Goal: Find specific page/section: Find specific page/section

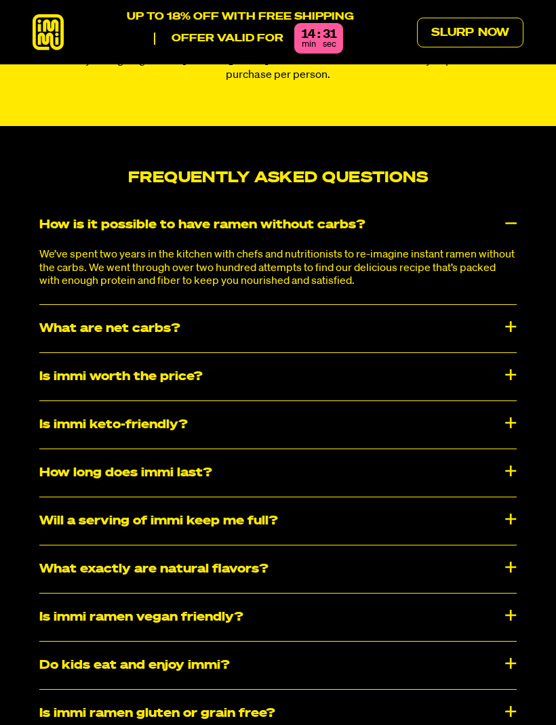
scroll to position [5888, 0]
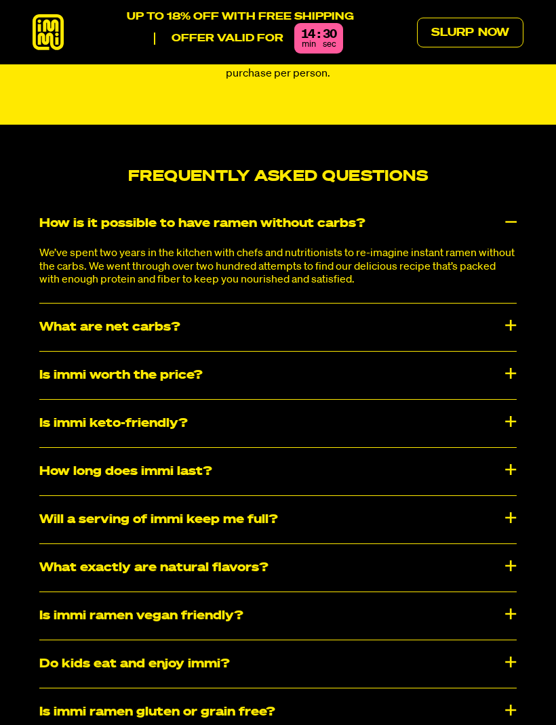
click at [184, 367] on div "Is immi worth the price?" at bounding box center [277, 375] width 477 height 47
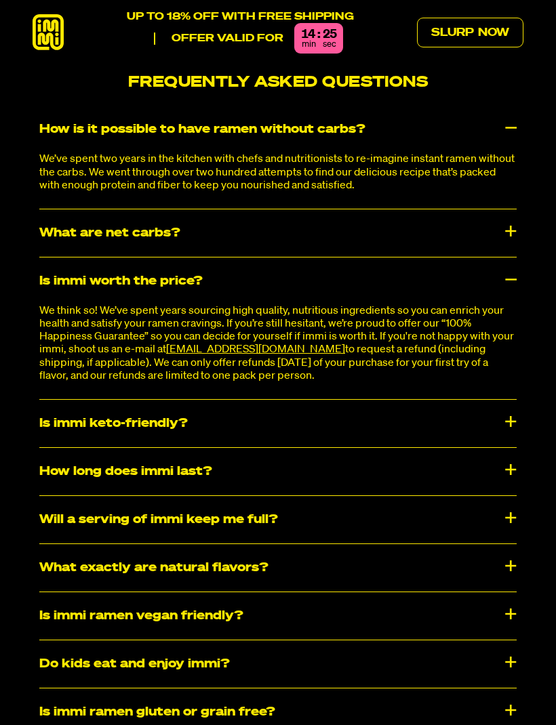
scroll to position [5982, 0]
click at [153, 412] on div "Is immi keto-friendly?" at bounding box center [277, 423] width 477 height 47
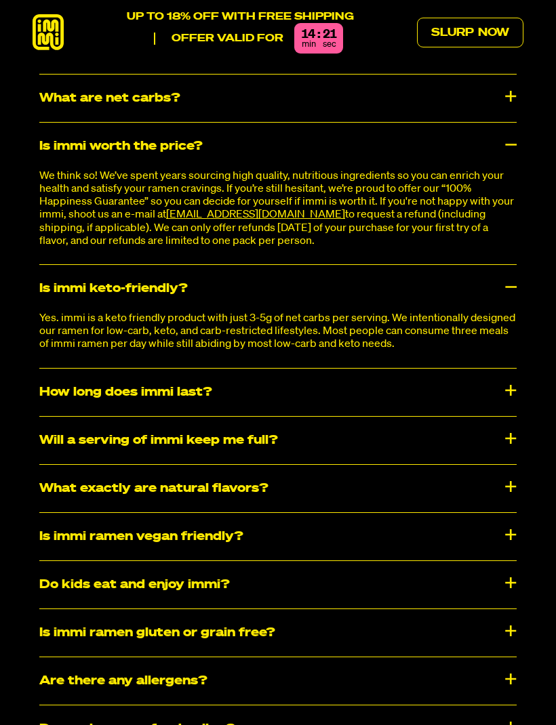
scroll to position [6118, 0]
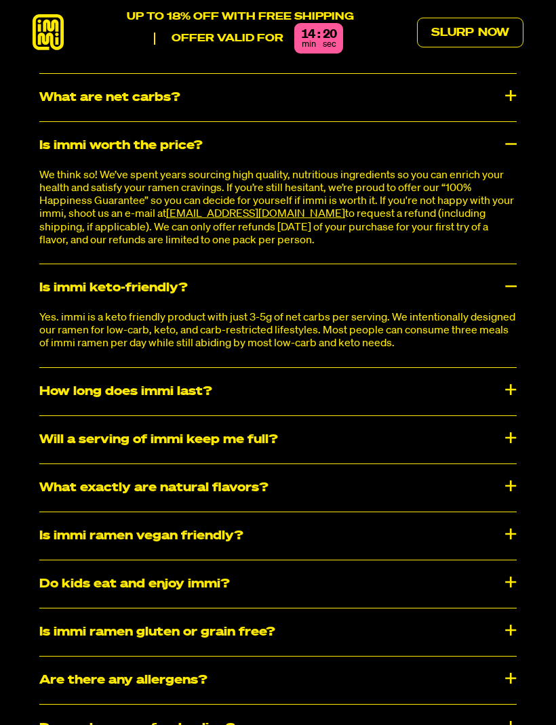
click at [186, 373] on div "How long does immi last?" at bounding box center [277, 391] width 477 height 47
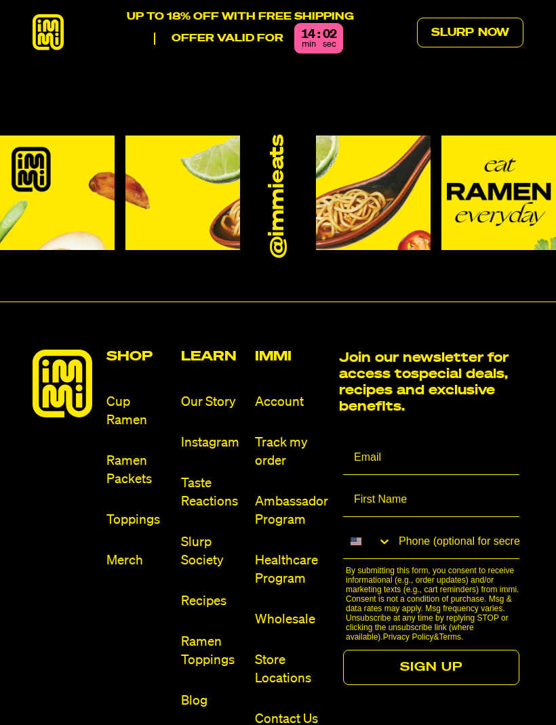
scroll to position [6849, 0]
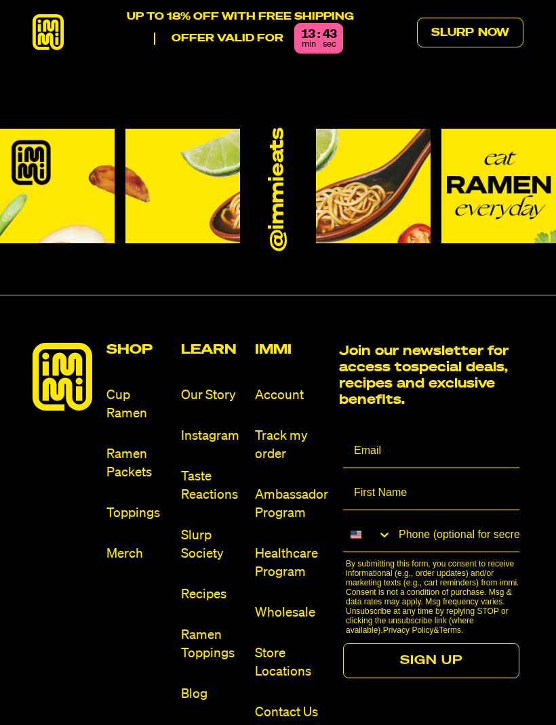
click at [279, 654] on link "Store Locations" at bounding box center [291, 663] width 73 height 37
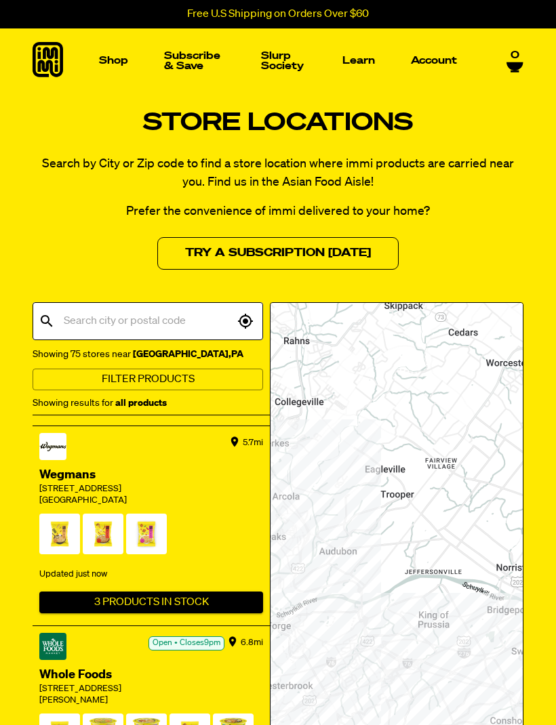
scroll to position [443, 0]
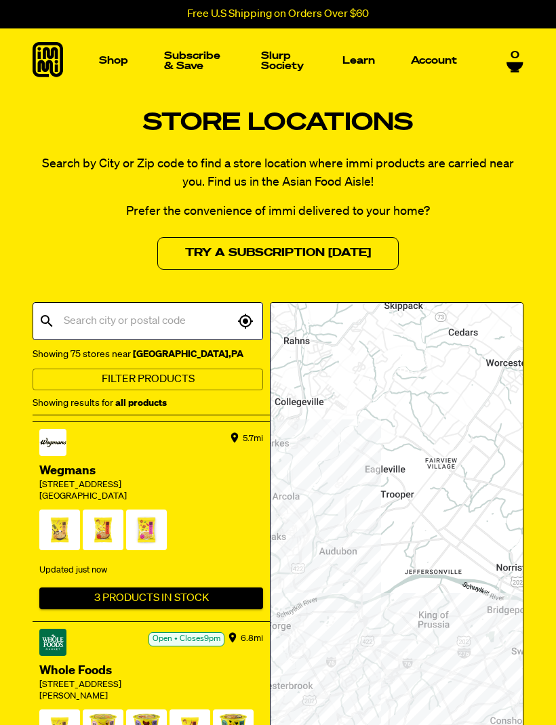
click at [156, 588] on button "3 Products In Stock" at bounding box center [151, 599] width 224 height 22
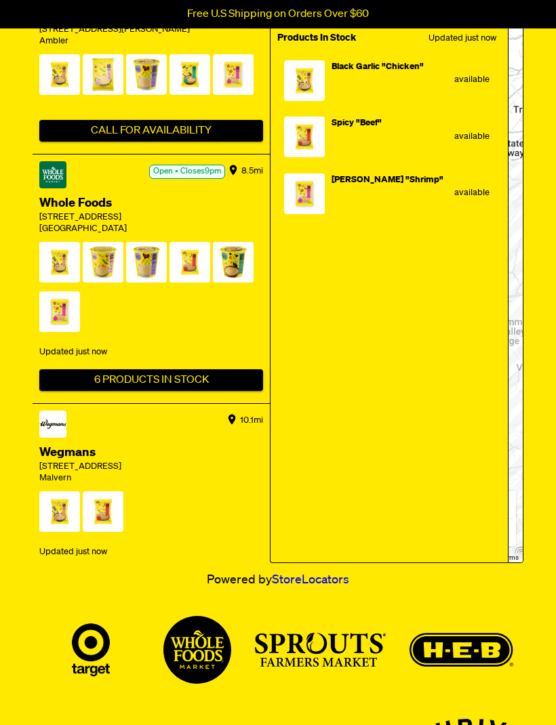
scroll to position [1082, 0]
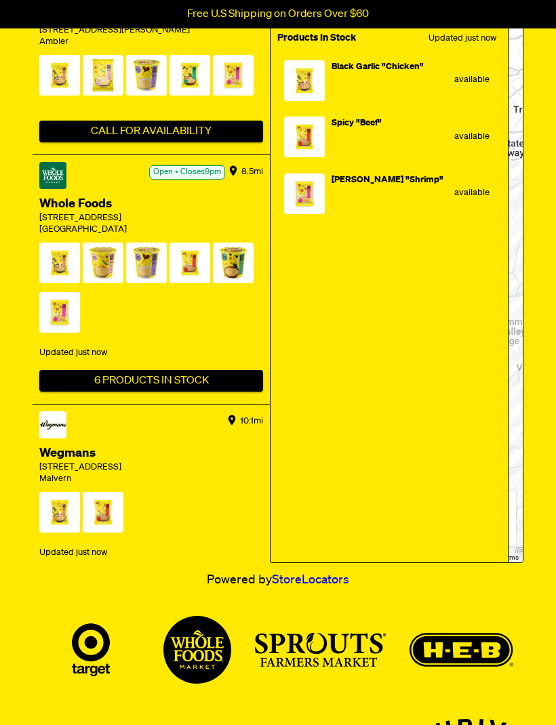
click at [159, 571] on button "2 Products In Stock" at bounding box center [151, 582] width 224 height 22
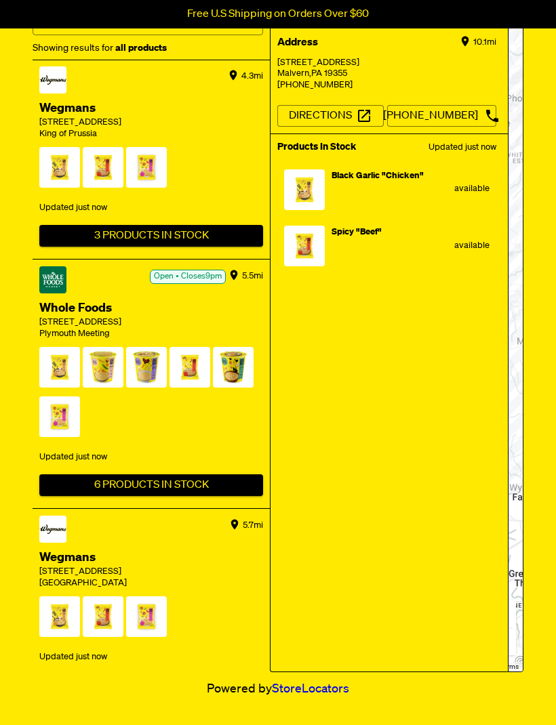
scroll to position [0, 0]
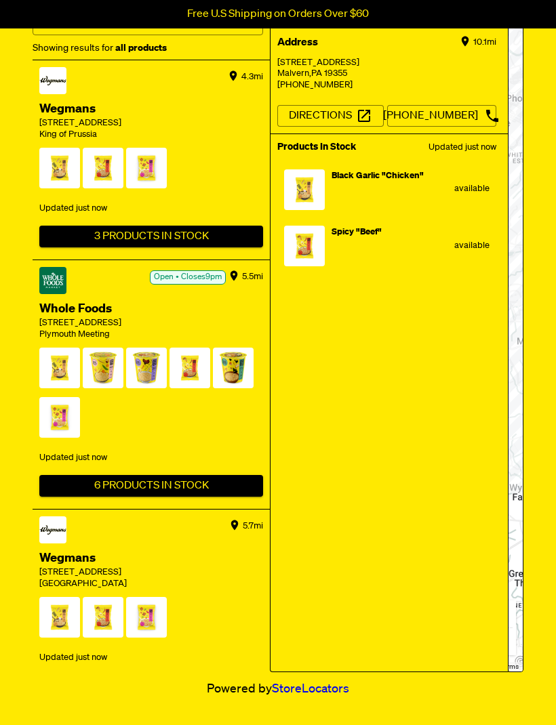
click at [178, 675] on button "3 Products In Stock" at bounding box center [151, 686] width 224 height 22
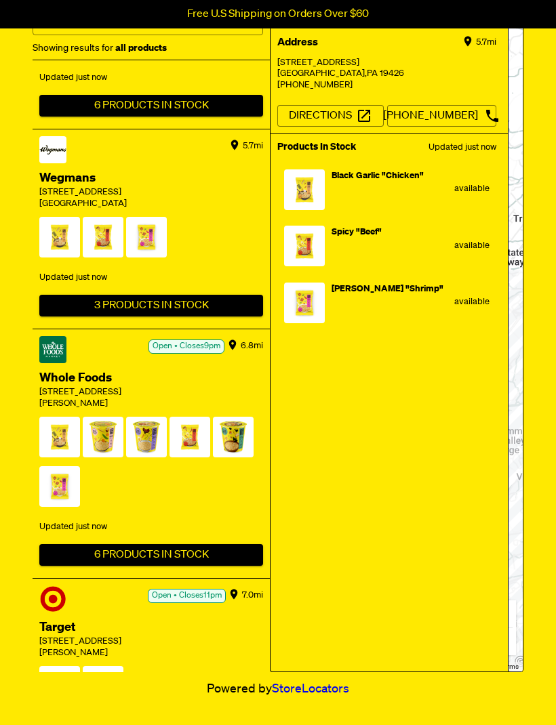
scroll to position [443, 0]
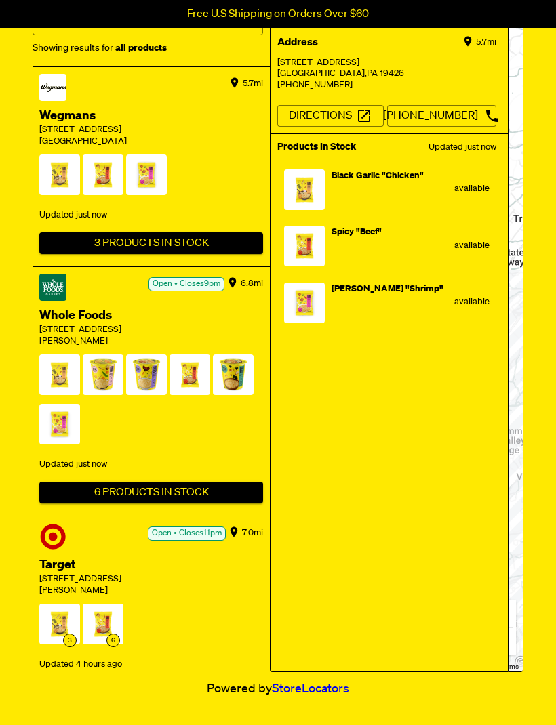
click at [317, 239] on div at bounding box center [304, 248] width 41 height 45
click at [360, 228] on span "Spicy "Beef"" at bounding box center [356, 232] width 50 height 9
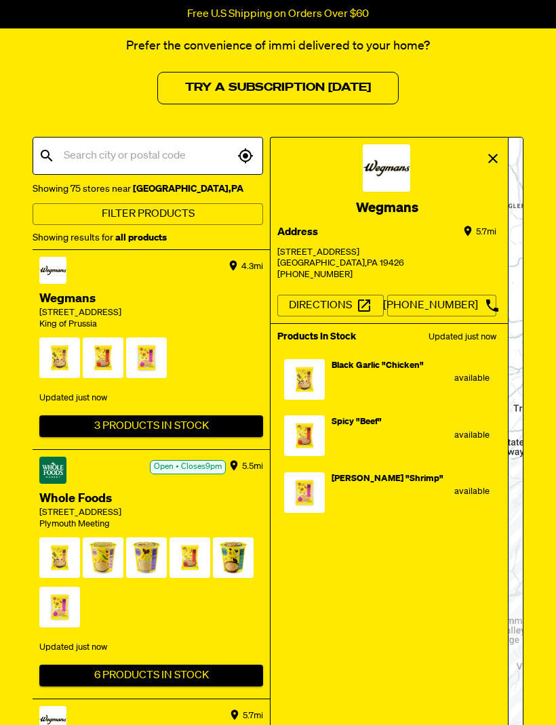
scroll to position [169, 0]
